Goal: Task Accomplishment & Management: Manage account settings

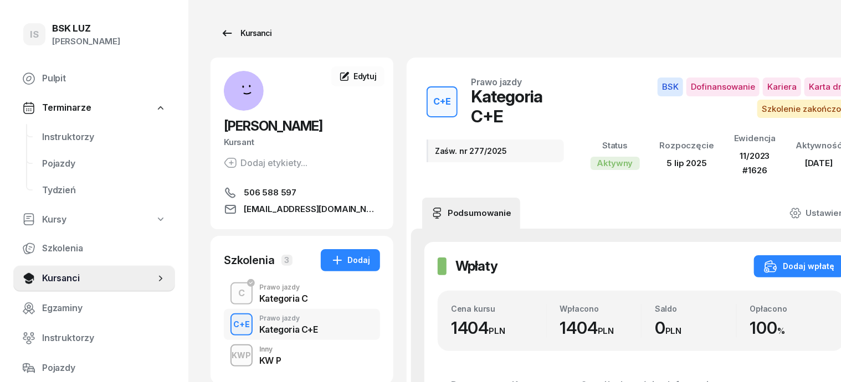
click at [239, 35] on div "Kursanci" at bounding box center [246, 33] width 51 height 13
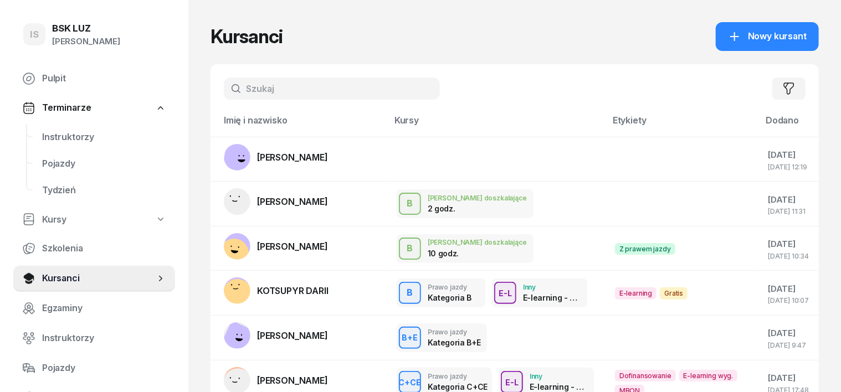
click at [228, 90] on input "text" at bounding box center [332, 89] width 216 height 22
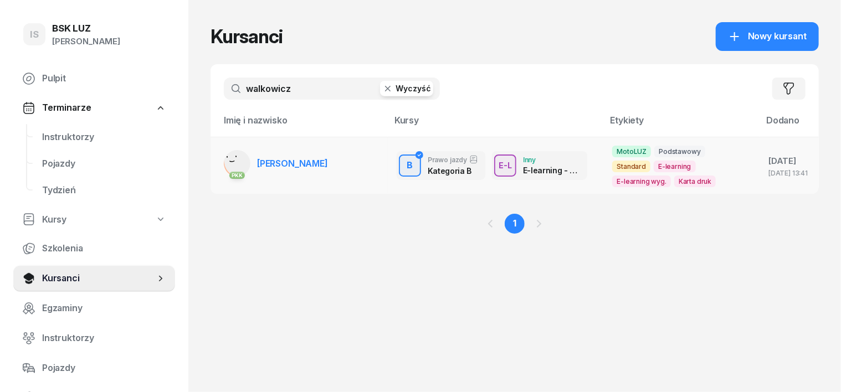
type input "walkowicz"
click at [222, 160] on rect at bounding box center [239, 161] width 35 height 35
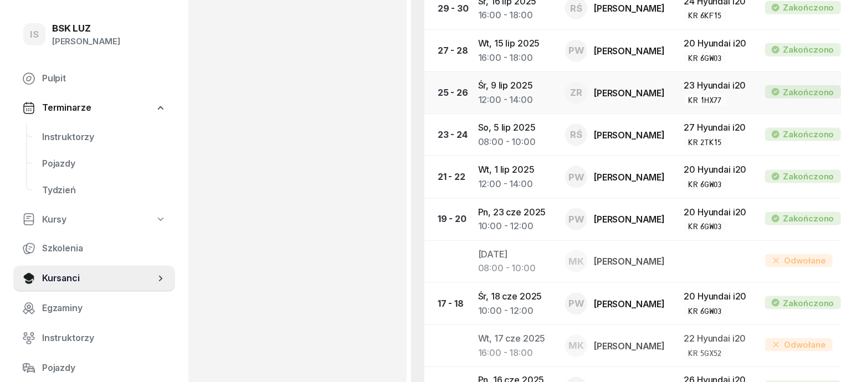
scroll to position [604, 0]
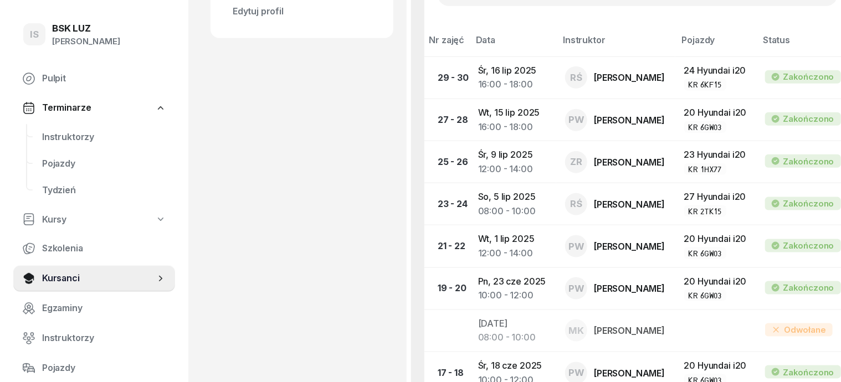
click at [66, 110] on span "Terminarze" at bounding box center [66, 108] width 49 height 14
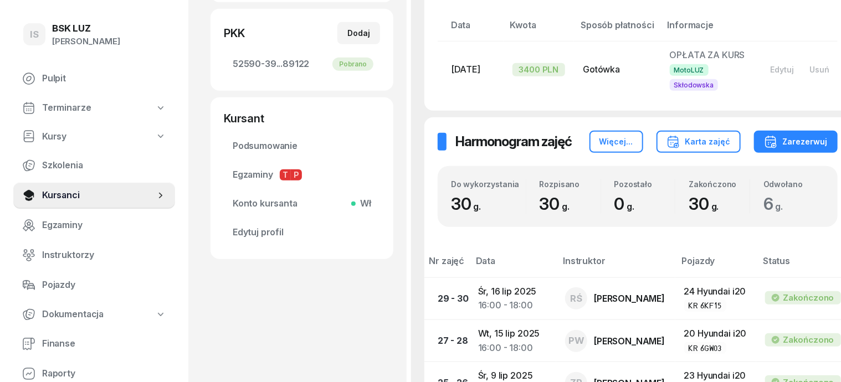
scroll to position [327, 0]
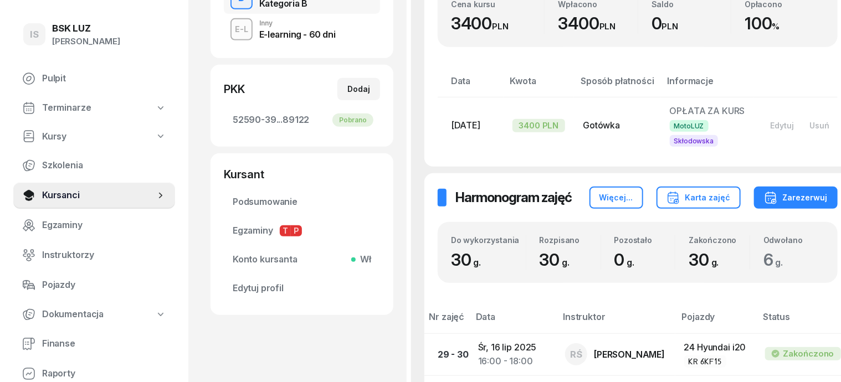
click at [79, 109] on span "Terminarze" at bounding box center [66, 108] width 49 height 14
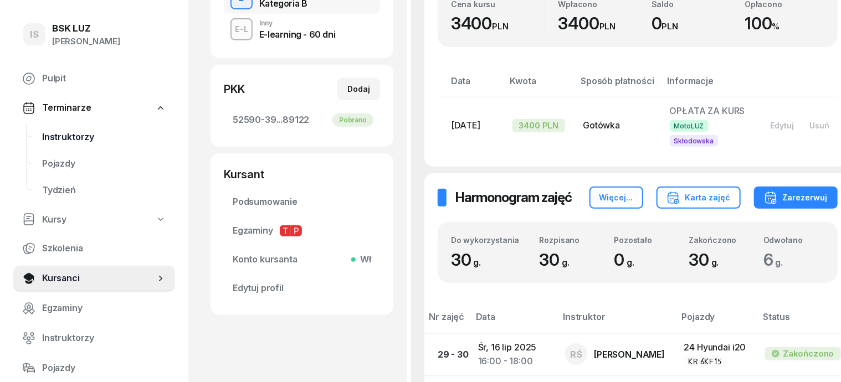
click at [86, 140] on span "Instruktorzy" at bounding box center [104, 137] width 124 height 14
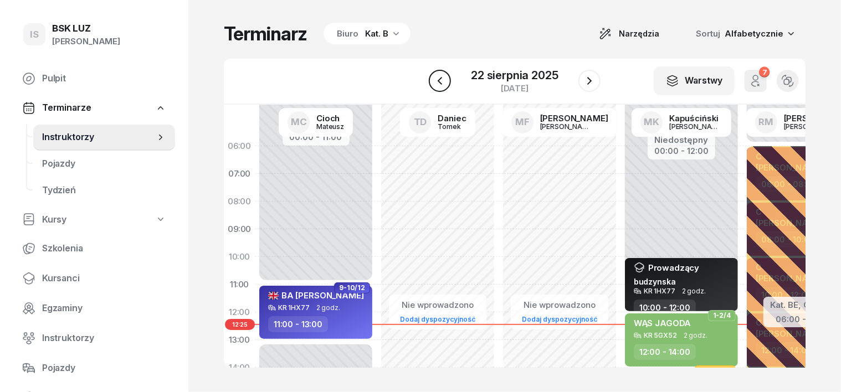
click at [440, 83] on icon "button" at bounding box center [439, 80] width 13 height 13
click at [440, 83] on icon "button" at bounding box center [440, 80] width 13 height 13
click at [440, 83] on icon "button" at bounding box center [440, 81] width 4 height 8
click at [440, 83] on icon "button" at bounding box center [440, 80] width 13 height 13
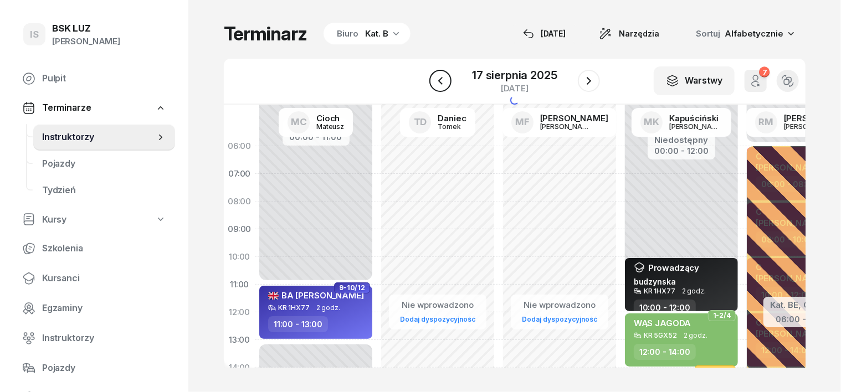
click at [440, 83] on icon "button" at bounding box center [440, 80] width 13 height 13
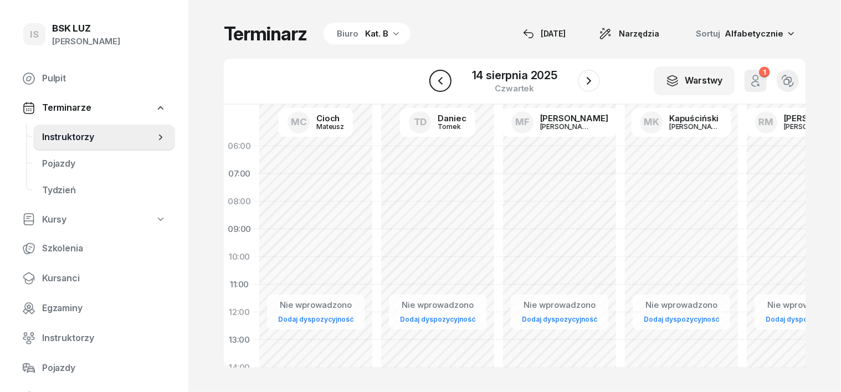
click at [440, 83] on icon "button" at bounding box center [440, 80] width 13 height 13
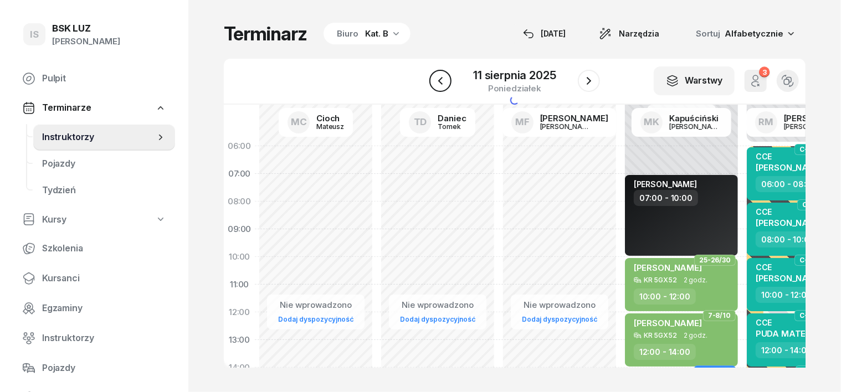
click at [440, 83] on icon "button" at bounding box center [440, 80] width 13 height 13
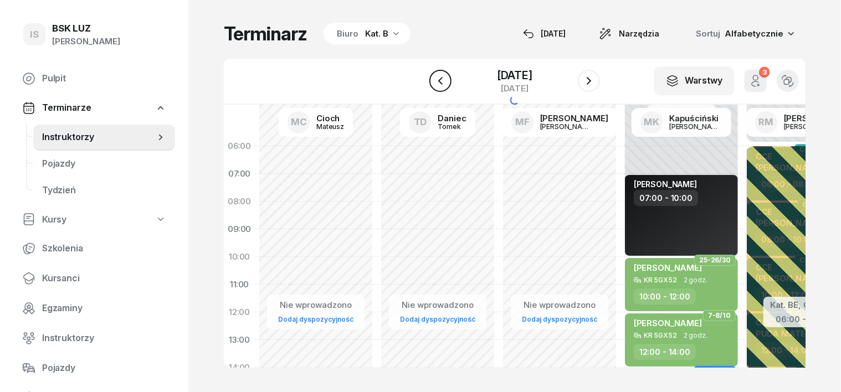
click at [440, 83] on icon "button" at bounding box center [440, 80] width 13 height 13
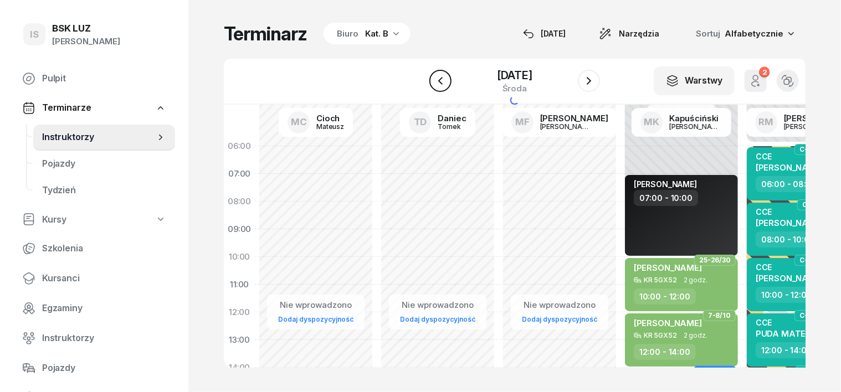
click at [440, 83] on icon "button" at bounding box center [440, 80] width 13 height 13
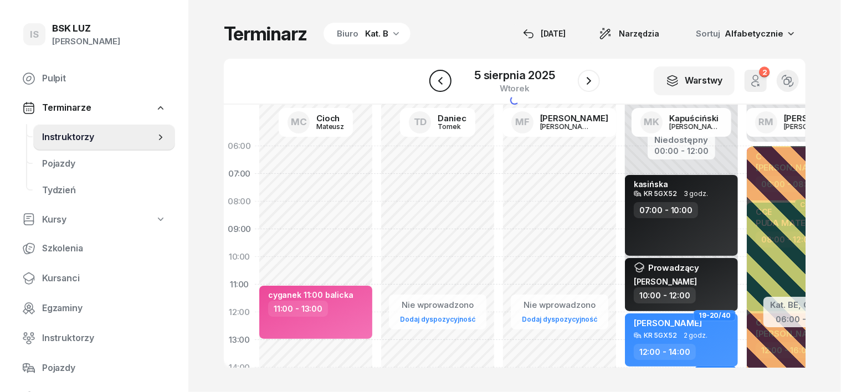
click at [440, 83] on icon "button" at bounding box center [440, 80] width 13 height 13
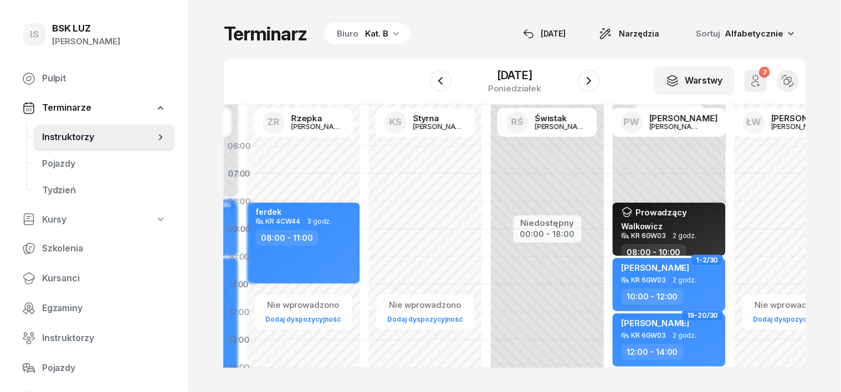
scroll to position [0, 1119]
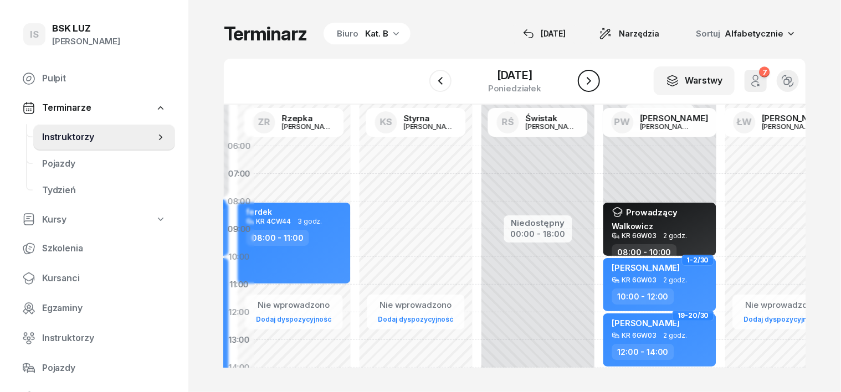
click at [594, 79] on icon "button" at bounding box center [589, 80] width 13 height 13
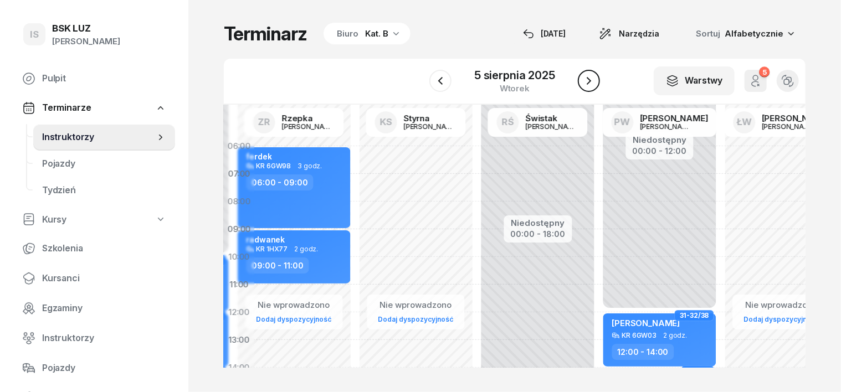
click at [594, 79] on icon "button" at bounding box center [589, 80] width 13 height 13
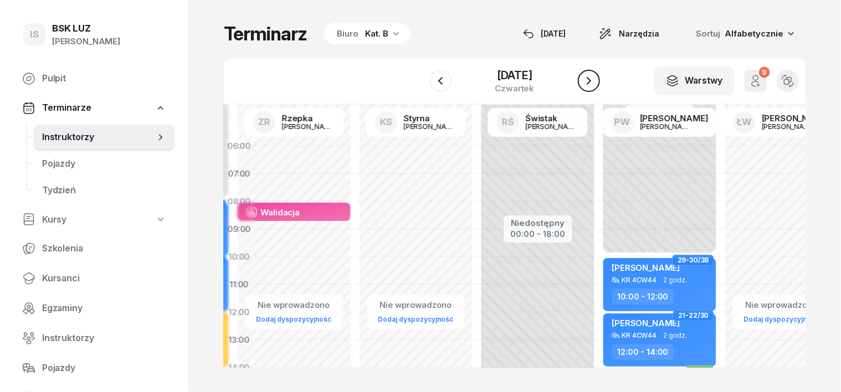
click at [594, 79] on icon "button" at bounding box center [589, 80] width 13 height 13
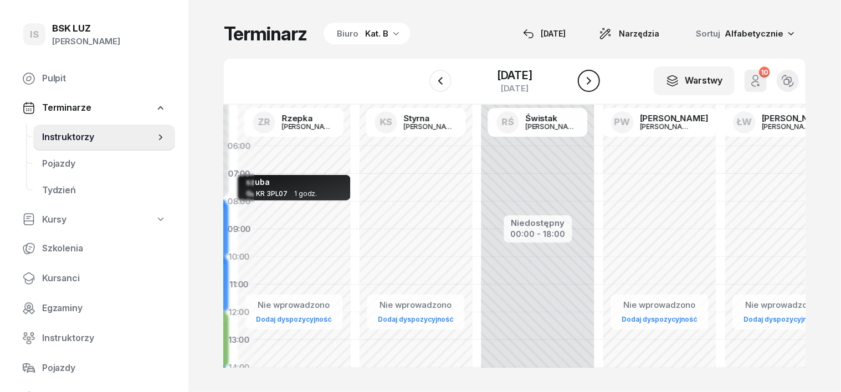
click at [594, 79] on icon "button" at bounding box center [589, 80] width 13 height 13
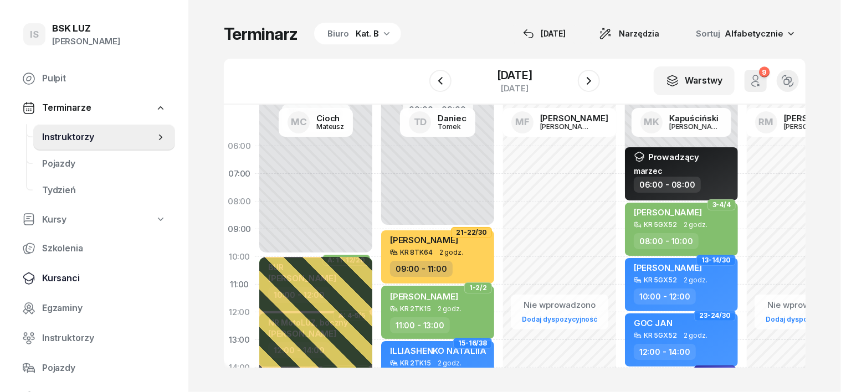
click at [73, 278] on span "Kursanci" at bounding box center [104, 279] width 124 height 14
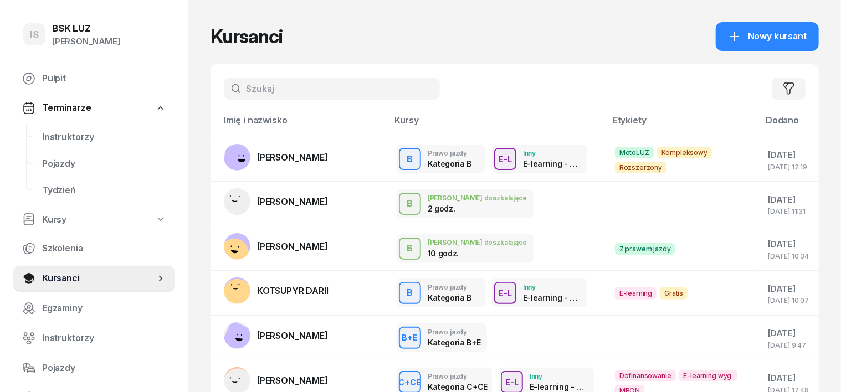
click at [224, 88] on input "text" at bounding box center [332, 89] width 216 height 22
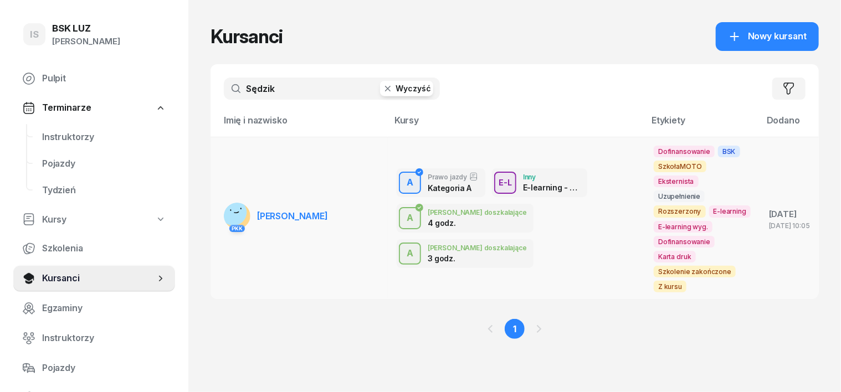
type input "Sędzik"
click at [218, 197] on rect at bounding box center [233, 212] width 30 height 30
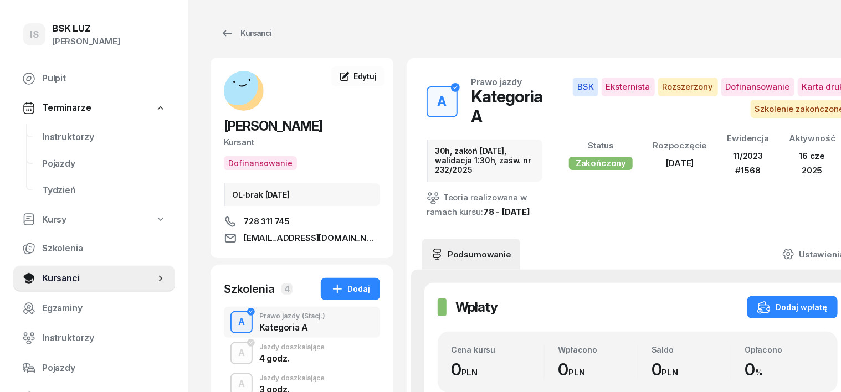
scroll to position [69, 0]
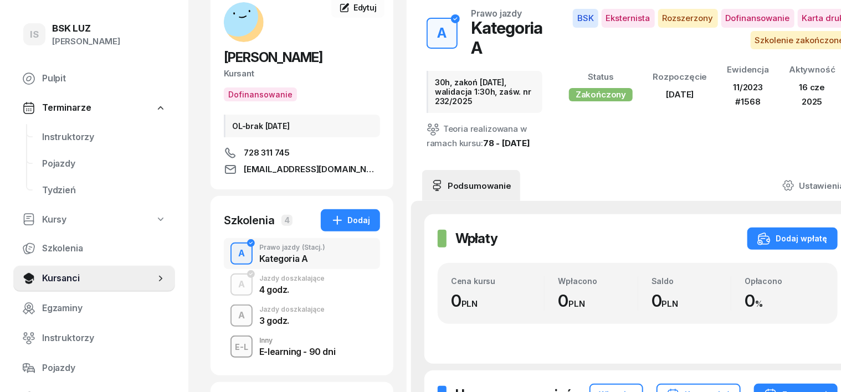
click at [234, 319] on div "A" at bounding box center [242, 316] width 16 height 19
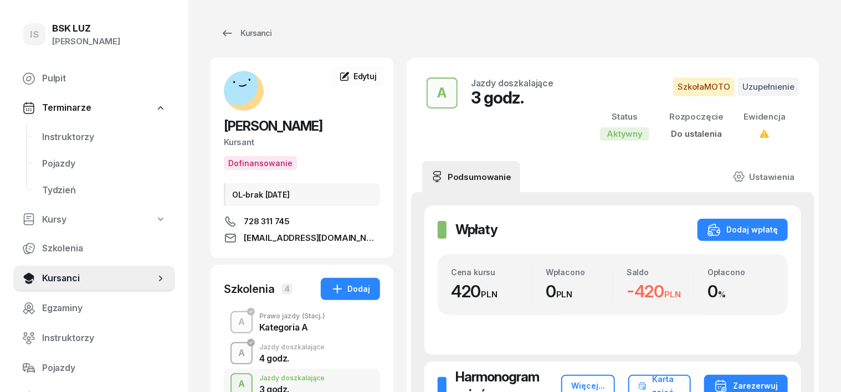
click at [234, 351] on div "A" at bounding box center [242, 353] width 16 height 19
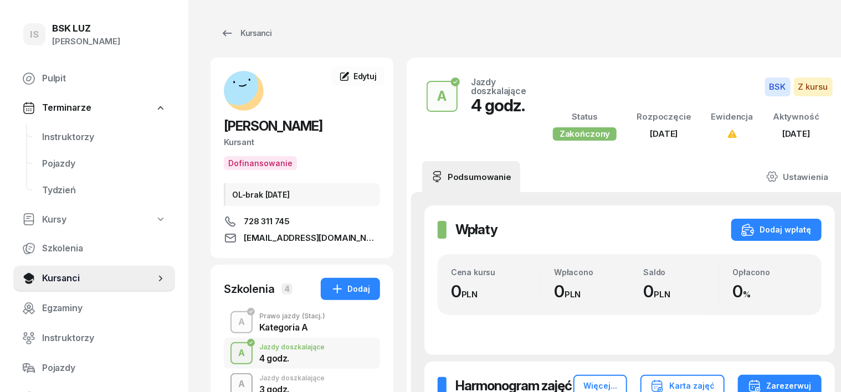
click at [234, 381] on div "A" at bounding box center [242, 384] width 16 height 19
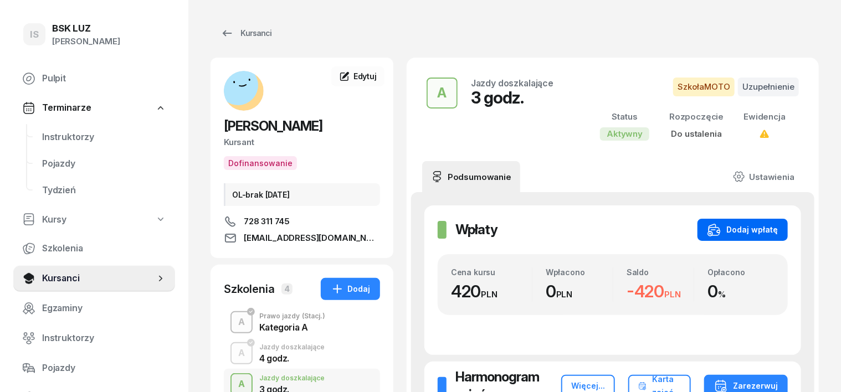
click at [778, 232] on div "Dodaj wpłatę" at bounding box center [743, 229] width 70 height 13
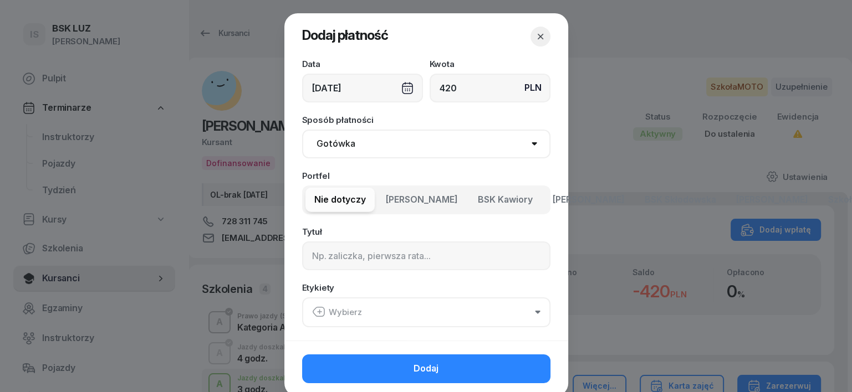
type input "420"
click at [341, 145] on select "Gotówka Karta Przelew Płatności online BLIK" at bounding box center [426, 144] width 248 height 29
select select "transfer"
click at [302, 130] on select "Gotówka Karta Przelew Płatności online BLIK" at bounding box center [426, 144] width 248 height 29
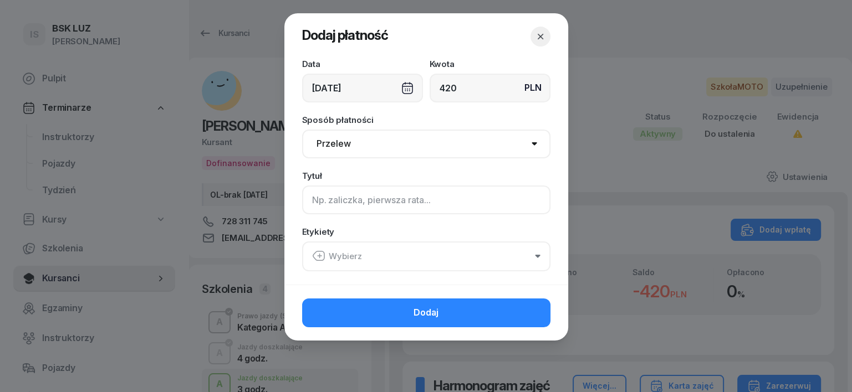
click at [319, 202] on input at bounding box center [426, 200] width 248 height 29
type input "a"
type input "A"
click at [318, 253] on icon "button" at bounding box center [318, 255] width 13 height 13
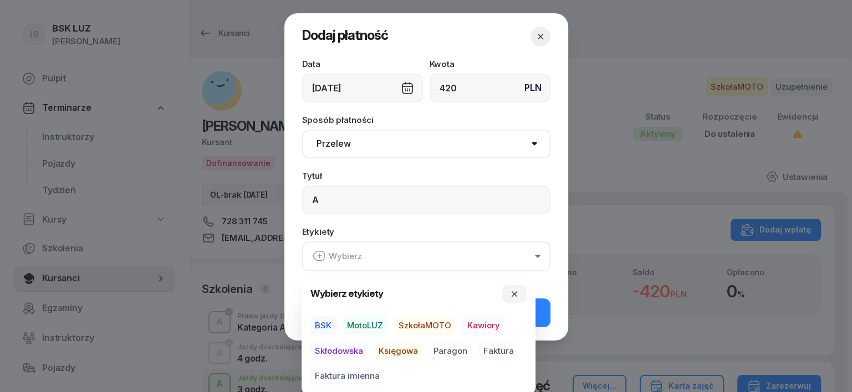
click at [425, 328] on span "SzkołaMOTO" at bounding box center [425, 326] width 62 height 19
click at [451, 353] on span "Paragon" at bounding box center [450, 350] width 43 height 19
click at [514, 292] on icon "button" at bounding box center [514, 293] width 9 height 9
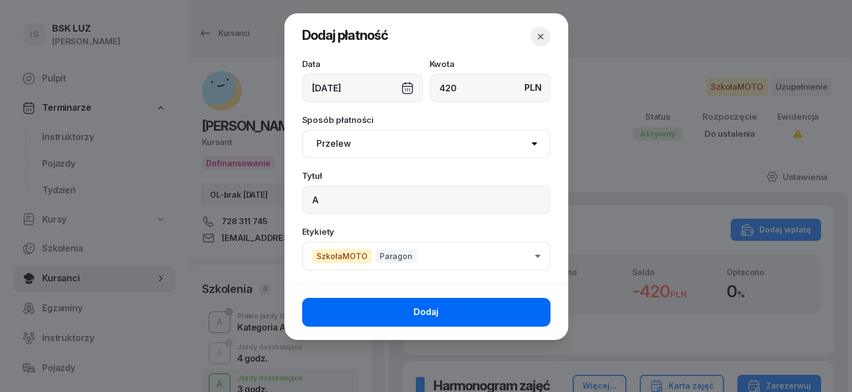
click at [519, 319] on button "Dodaj" at bounding box center [426, 312] width 248 height 29
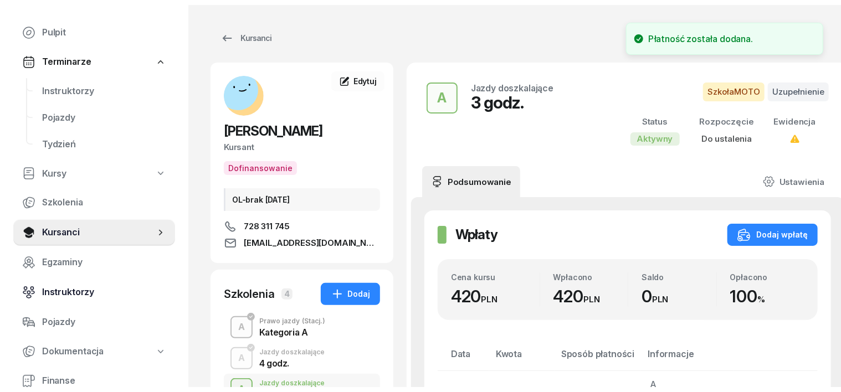
scroll to position [139, 0]
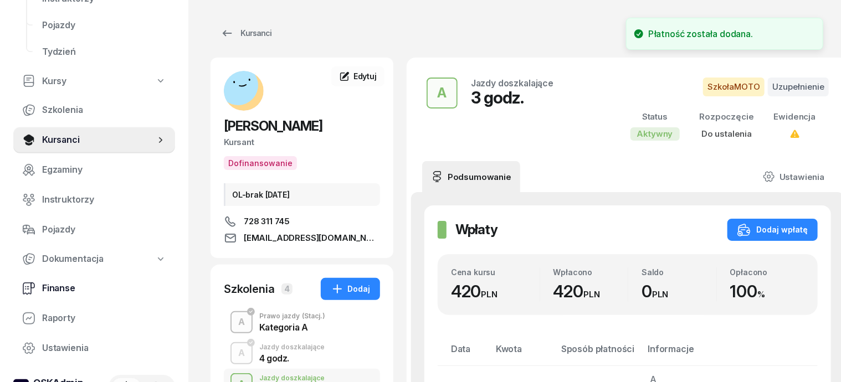
click at [68, 291] on span "Finanse" at bounding box center [104, 289] width 124 height 14
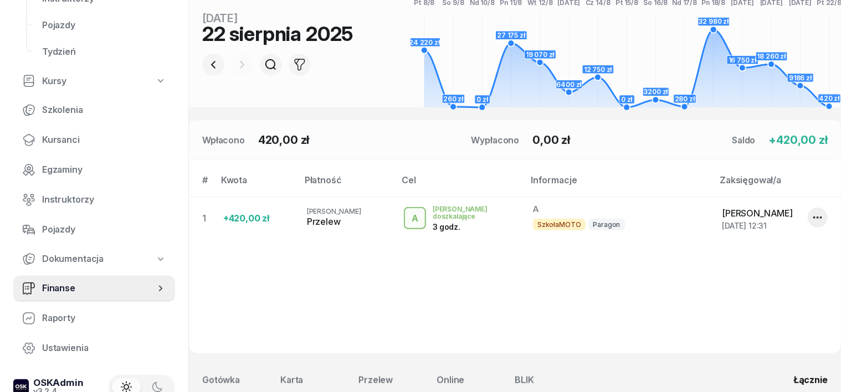
scroll to position [277, 0]
